Goal: Information Seeking & Learning: Learn about a topic

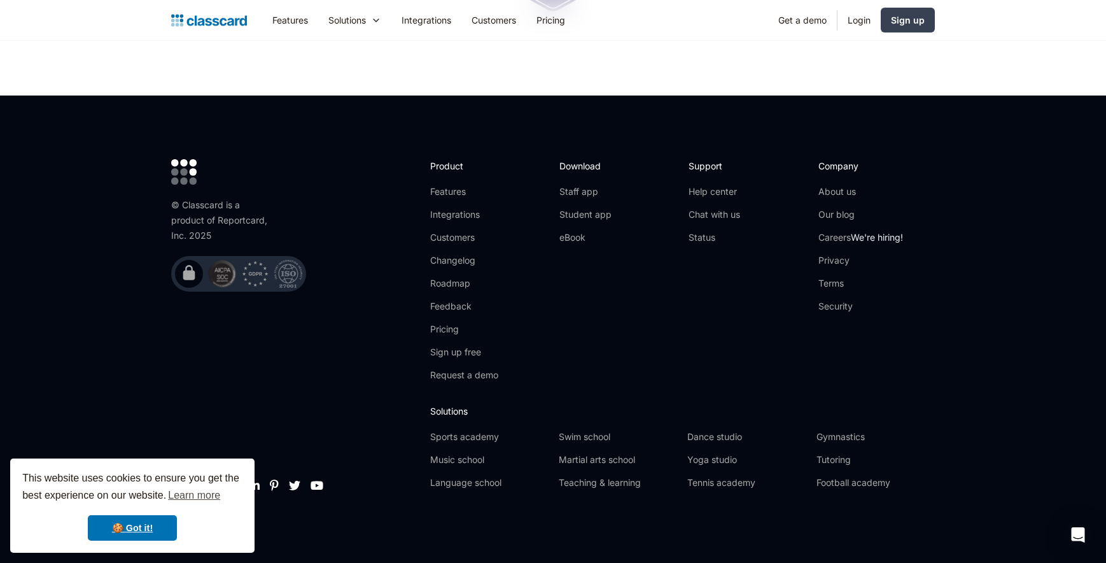
scroll to position [4198, 0]
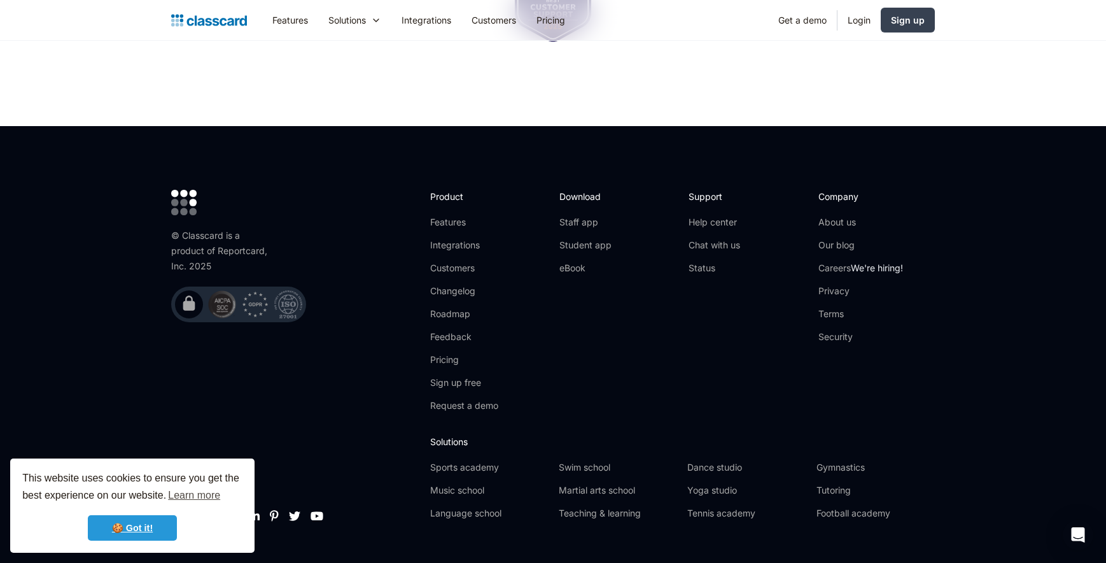
click at [125, 515] on link "🍪 Got it!" at bounding box center [132, 527] width 89 height 25
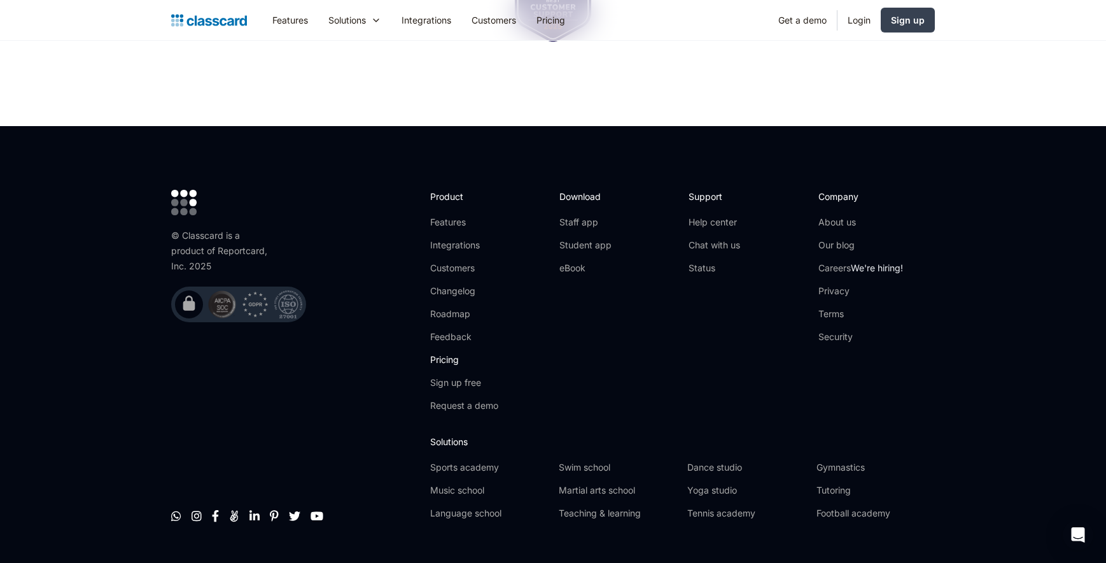
click at [442, 353] on link "Pricing" at bounding box center [464, 359] width 68 height 13
click at [459, 307] on link "Roadmap" at bounding box center [464, 313] width 68 height 13
click at [845, 216] on link "About us" at bounding box center [860, 222] width 85 height 13
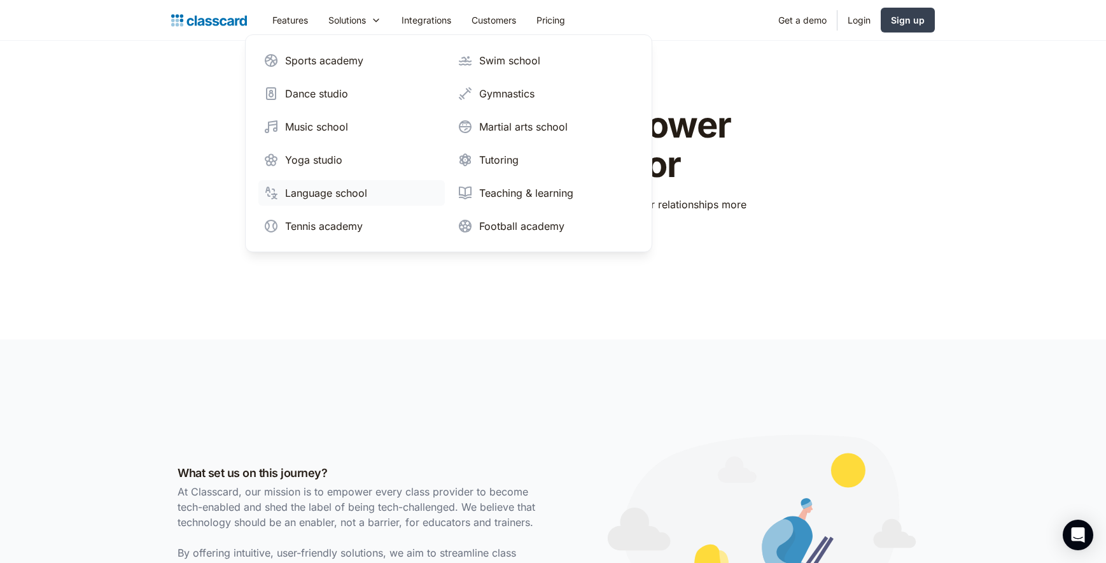
click at [334, 193] on div "Language school" at bounding box center [326, 192] width 82 height 15
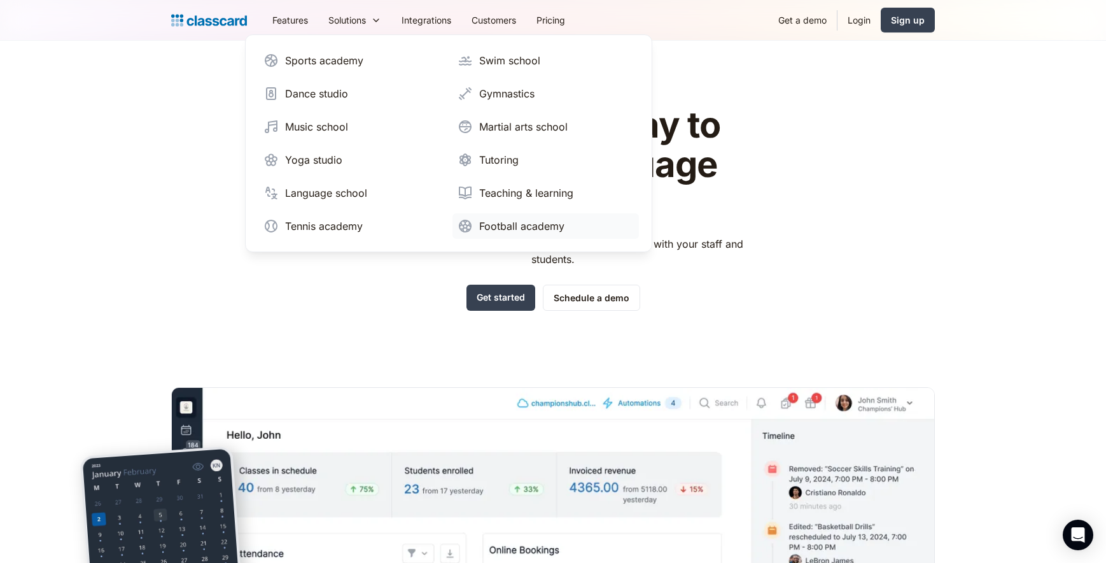
click at [510, 229] on div "Football academy" at bounding box center [521, 225] width 85 height 15
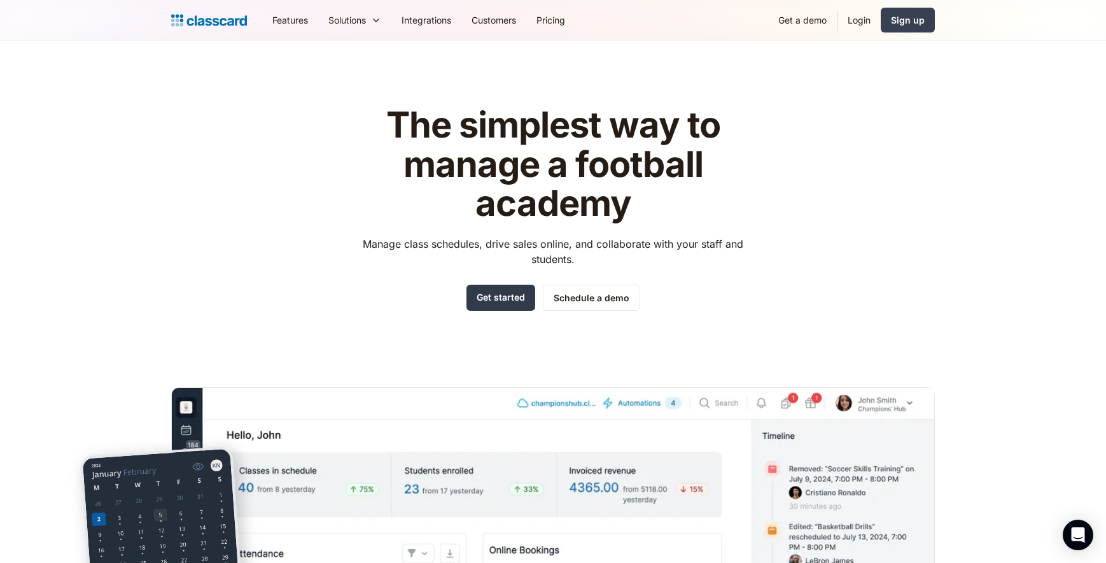
click at [502, 288] on link "Get started" at bounding box center [500, 297] width 69 height 26
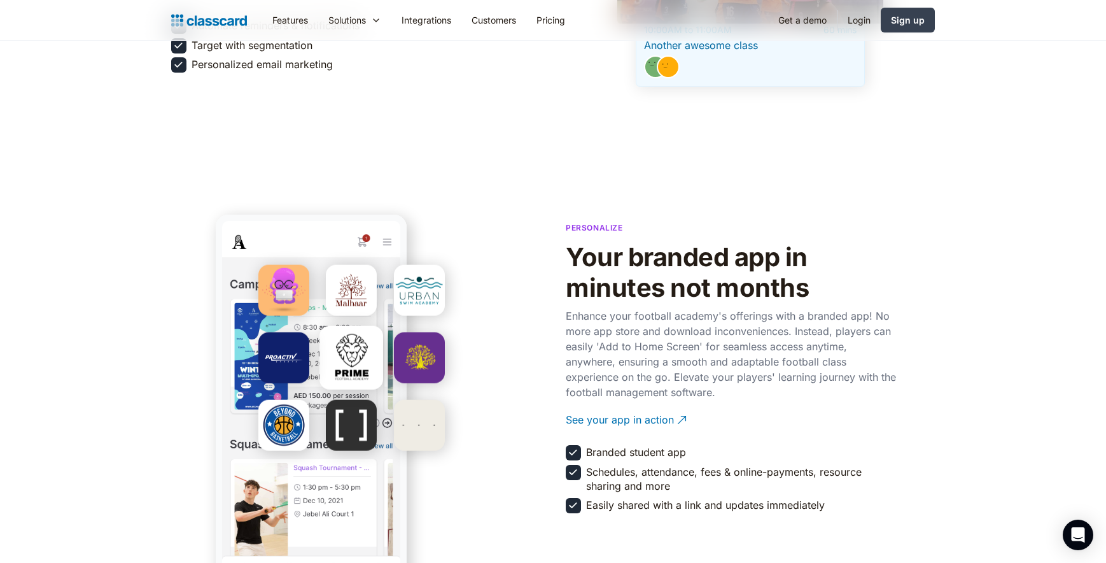
scroll to position [661, 0]
